Goal: Information Seeking & Learning: Learn about a topic

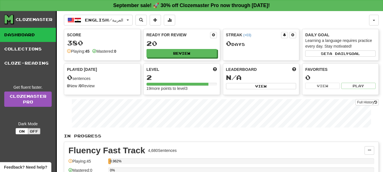
click at [34, 36] on link "Dashboard" at bounding box center [28, 35] width 56 height 14
click at [179, 51] on button "Review" at bounding box center [182, 53] width 70 height 9
select select "**"
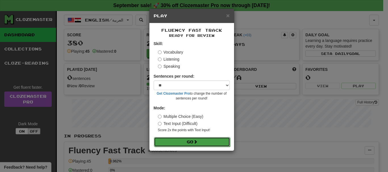
click at [175, 145] on button "Go" at bounding box center [192, 142] width 76 height 10
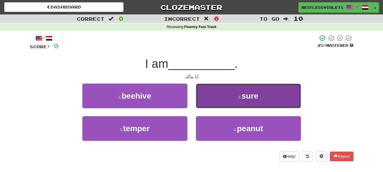
click at [241, 103] on button "2 . sure" at bounding box center [248, 96] width 105 height 25
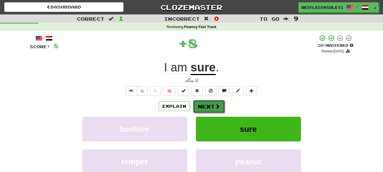
click at [209, 105] on button "Next" at bounding box center [209, 106] width 32 height 13
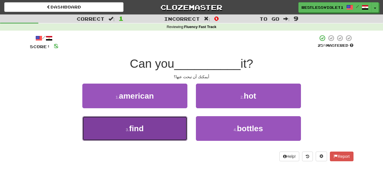
click at [144, 131] on span "find" at bounding box center [136, 128] width 14 height 9
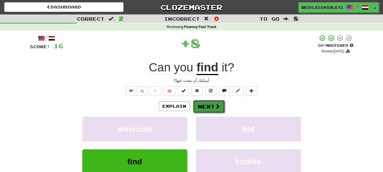
click at [204, 107] on button "Next" at bounding box center [209, 106] width 32 height 13
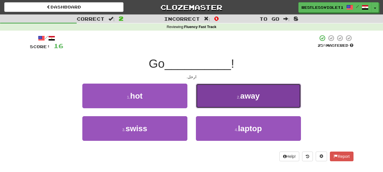
click at [271, 89] on button "2 . away" at bounding box center [248, 96] width 105 height 25
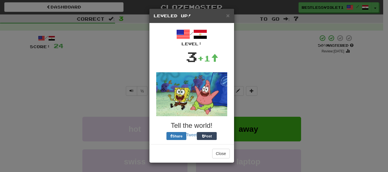
click at [230, 16] on div "× Leveled Up!" at bounding box center [191, 16] width 85 height 14
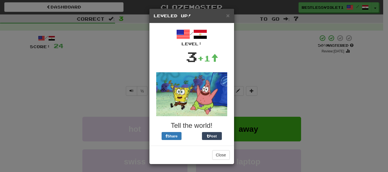
click at [228, 16] on div "× Leveled Up!" at bounding box center [191, 16] width 85 height 14
click at [226, 15] on span "×" at bounding box center [227, 15] width 3 height 7
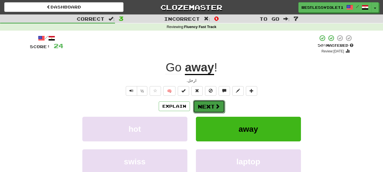
click at [206, 105] on button "Next" at bounding box center [209, 106] width 32 height 13
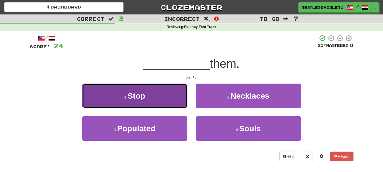
click at [152, 95] on button "1 . Stop" at bounding box center [134, 96] width 105 height 25
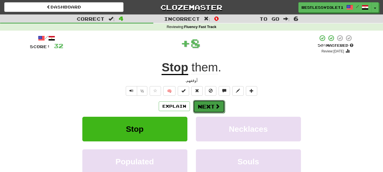
click at [203, 111] on button "Next" at bounding box center [209, 106] width 32 height 13
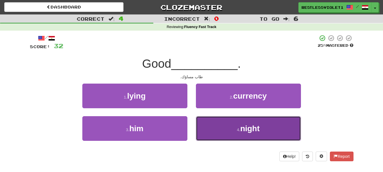
click at [248, 127] on span "night" at bounding box center [249, 128] width 19 height 9
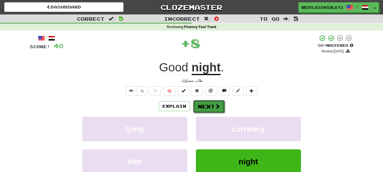
click at [217, 104] on span at bounding box center [217, 106] width 5 height 5
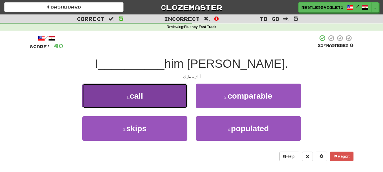
click at [177, 91] on button "1 . call" at bounding box center [134, 96] width 105 height 25
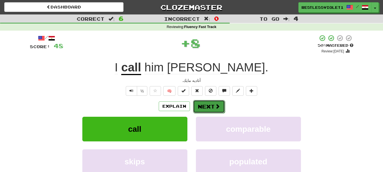
click at [210, 108] on button "Next" at bounding box center [209, 106] width 32 height 13
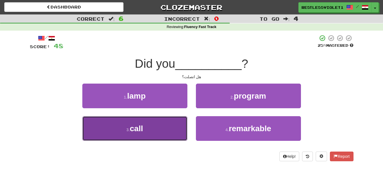
click at [141, 135] on button "3 . call" at bounding box center [134, 128] width 105 height 25
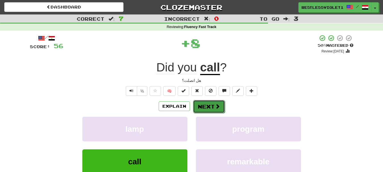
click at [214, 105] on button "Next" at bounding box center [209, 106] width 32 height 13
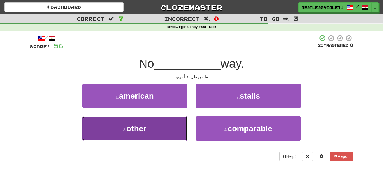
click at [162, 131] on button "3 . other" at bounding box center [134, 128] width 105 height 25
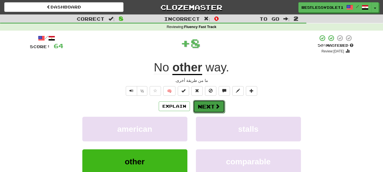
click at [208, 106] on button "Next" at bounding box center [209, 106] width 32 height 13
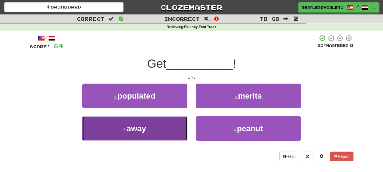
click at [138, 128] on span "away" at bounding box center [137, 128] width 20 height 9
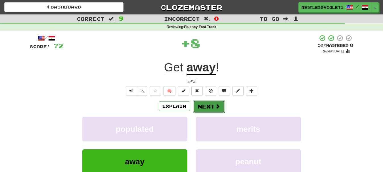
click at [215, 104] on span at bounding box center [217, 106] width 5 height 5
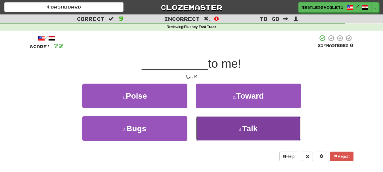
click at [277, 125] on button "4 . Talk" at bounding box center [248, 128] width 105 height 25
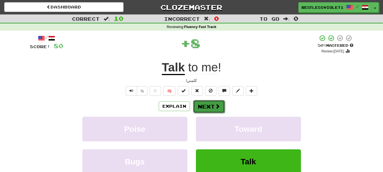
click at [213, 106] on button "Next" at bounding box center [209, 106] width 32 height 13
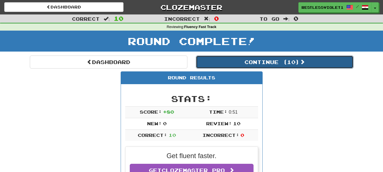
click at [284, 61] on button "Continue ( 10 )" at bounding box center [275, 62] width 158 height 13
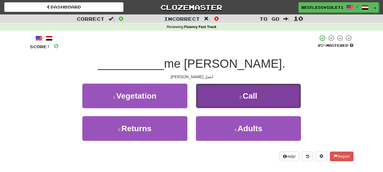
click at [255, 89] on button "2 . Call" at bounding box center [248, 96] width 105 height 25
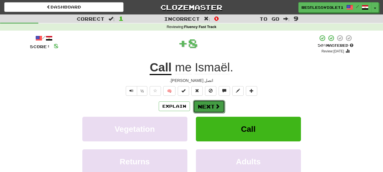
click at [212, 106] on button "Next" at bounding box center [209, 106] width 32 height 13
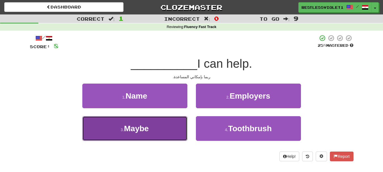
click at [155, 129] on button "3 . Maybe" at bounding box center [134, 128] width 105 height 25
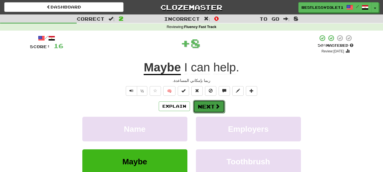
click at [202, 109] on button "Next" at bounding box center [209, 106] width 32 height 13
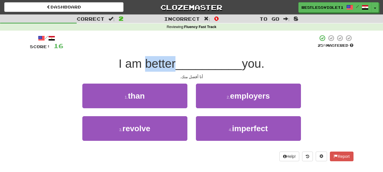
drag, startPoint x: 143, startPoint y: 60, endPoint x: 173, endPoint y: 65, distance: 30.5
click at [173, 65] on span "I am better" at bounding box center [147, 63] width 57 height 13
click at [156, 78] on div "أنا أفضل منك." at bounding box center [192, 77] width 324 height 6
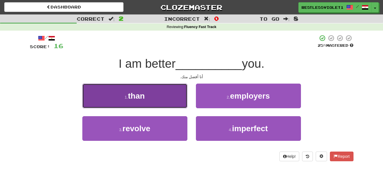
click at [152, 98] on button "1 . than" at bounding box center [134, 96] width 105 height 25
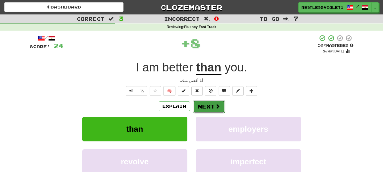
click at [215, 104] on span at bounding box center [217, 106] width 5 height 5
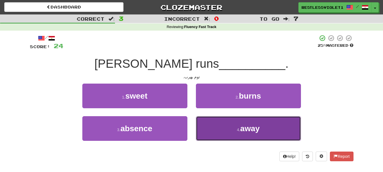
click at [281, 128] on button "4 . away" at bounding box center [248, 128] width 105 height 25
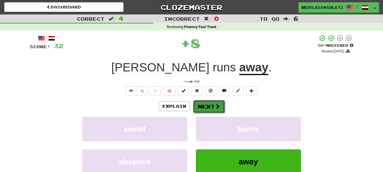
click at [219, 103] on button "Next" at bounding box center [209, 106] width 32 height 13
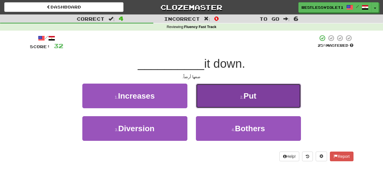
click at [267, 100] on button "2 . Put" at bounding box center [248, 96] width 105 height 25
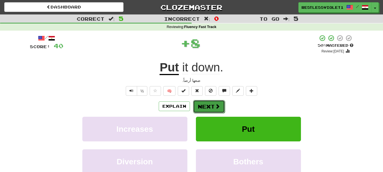
click at [210, 108] on button "Next" at bounding box center [209, 106] width 32 height 13
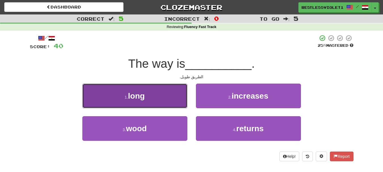
click at [164, 93] on button "1 . long" at bounding box center [134, 96] width 105 height 25
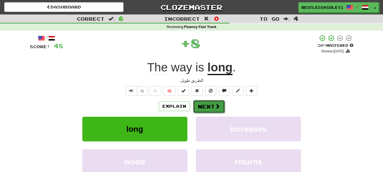
click at [209, 108] on button "Next" at bounding box center [209, 106] width 32 height 13
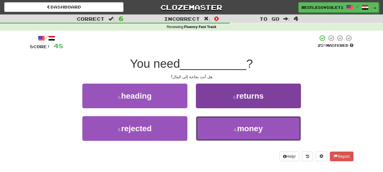
click at [226, 132] on button "4 . money" at bounding box center [248, 128] width 105 height 25
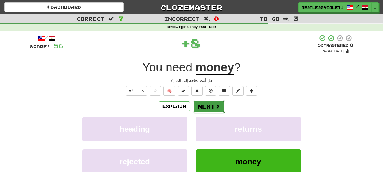
click at [216, 107] on span at bounding box center [217, 106] width 5 height 5
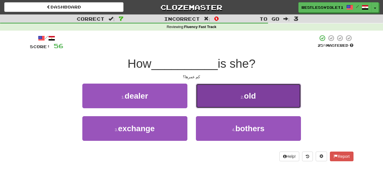
click at [279, 92] on button "2 . old" at bounding box center [248, 96] width 105 height 25
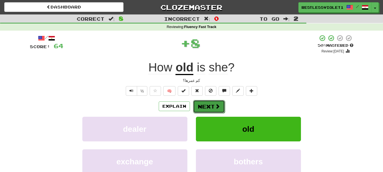
click at [213, 102] on button "Next" at bounding box center [209, 106] width 32 height 13
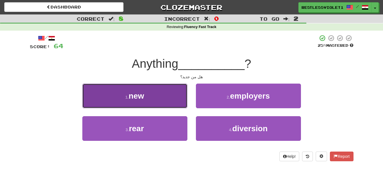
click at [172, 96] on button "1 . new" at bounding box center [134, 96] width 105 height 25
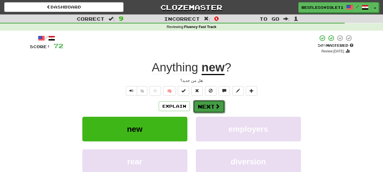
click at [207, 107] on button "Next" at bounding box center [209, 106] width 32 height 13
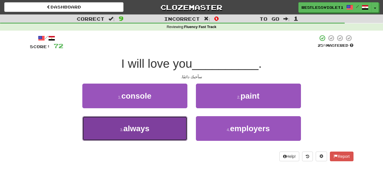
click at [140, 133] on button "3 . always" at bounding box center [134, 128] width 105 height 25
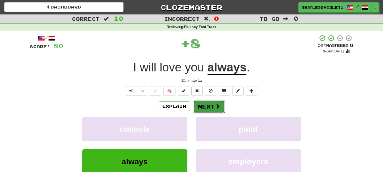
click at [212, 106] on button "Next" at bounding box center [209, 106] width 32 height 13
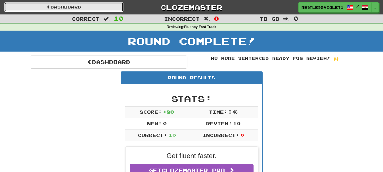
click at [120, 8] on link "Dashboard" at bounding box center [63, 7] width 119 height 10
